Goal: Navigation & Orientation: Go to known website

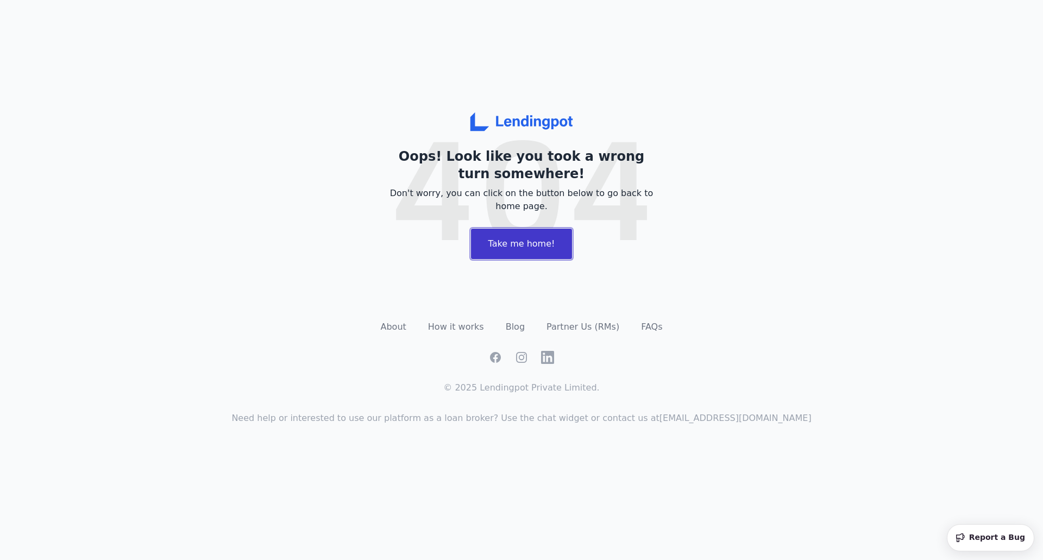
click at [526, 248] on button "Take me home!" at bounding box center [522, 244] width 103 height 32
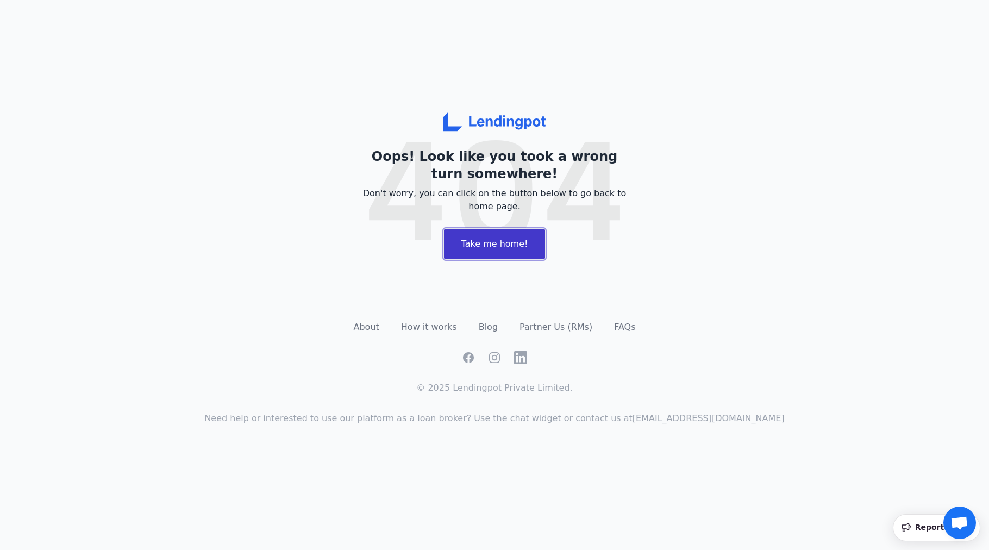
click at [497, 239] on button "Take me home!" at bounding box center [494, 244] width 103 height 32
